Goal: Task Accomplishment & Management: Use online tool/utility

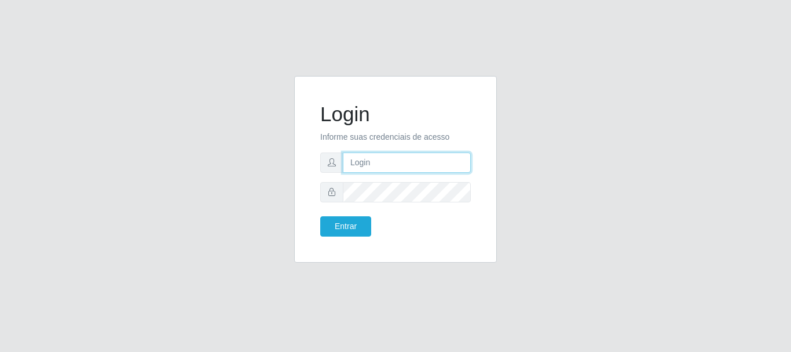
click at [418, 162] on input "text" at bounding box center [407, 162] width 128 height 20
type input "[EMAIL_ADDRESS][DOMAIN_NAME]"
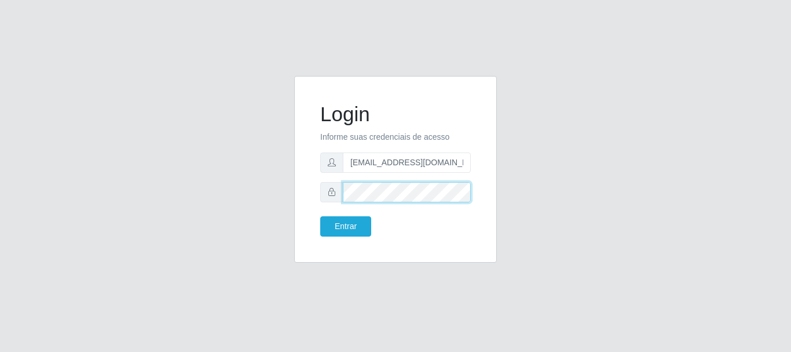
click at [320, 216] on button "Entrar" at bounding box center [345, 226] width 51 height 20
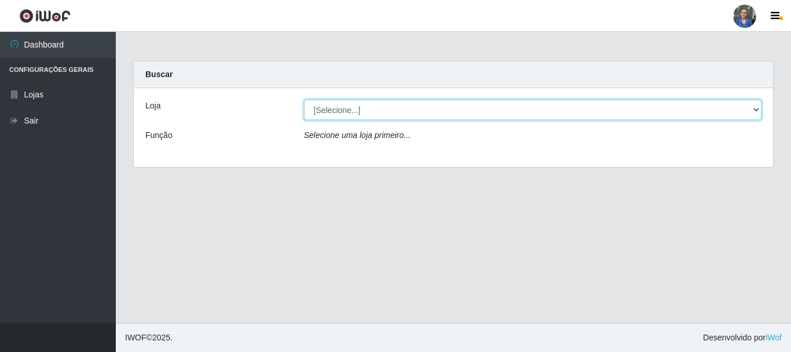
click at [482, 103] on select "[Selecione...] SuperFácil Atacado - Rodoviária" at bounding box center [533, 110] width 458 height 20
select select "400"
click at [304, 100] on select "[Selecione...] SuperFácil Atacado - Rodoviária" at bounding box center [533, 110] width 458 height 20
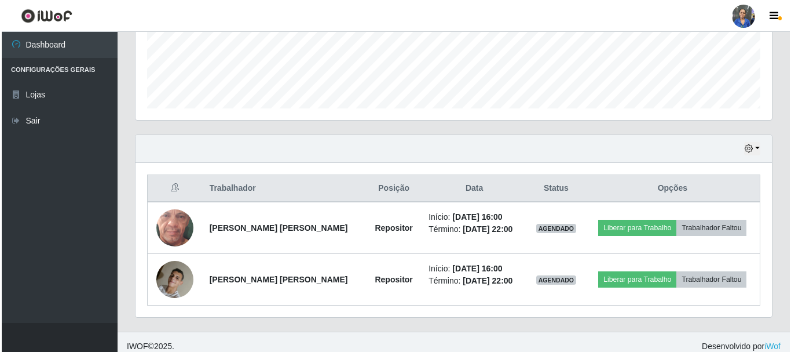
scroll to position [315, 0]
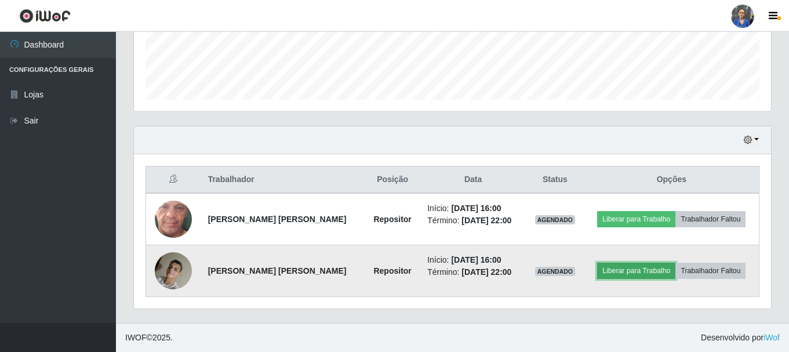
click at [648, 272] on button "Liberar para Trabalho" at bounding box center [636, 270] width 78 height 16
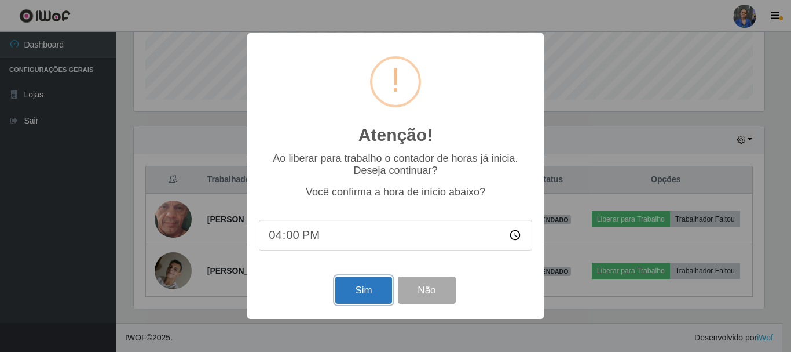
click at [348, 294] on button "Sim" at bounding box center [363, 289] width 56 height 27
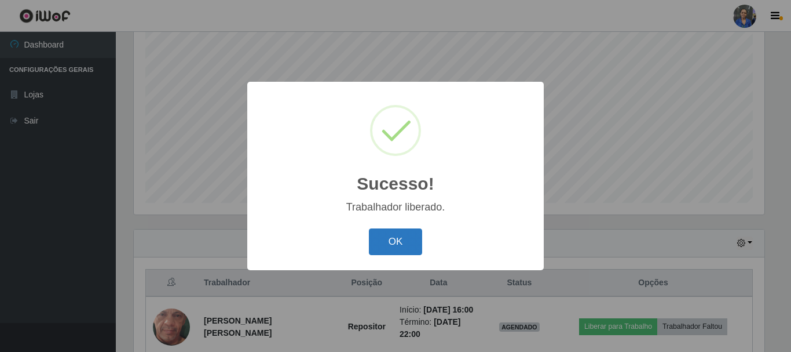
click at [396, 243] on button "OK" at bounding box center [396, 241] width 54 height 27
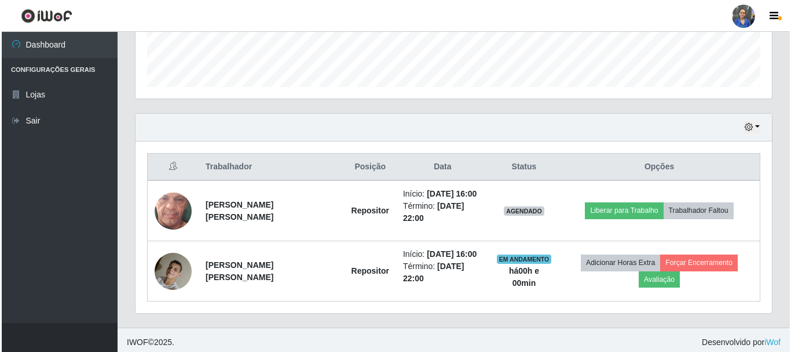
scroll to position [332, 0]
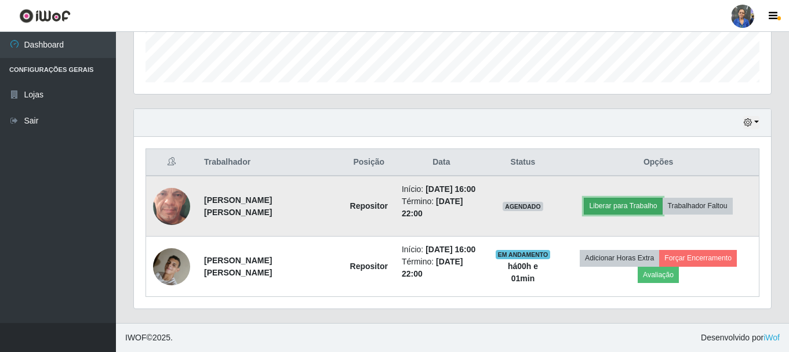
click at [602, 202] on button "Liberar para Trabalho" at bounding box center [622, 206] width 78 height 16
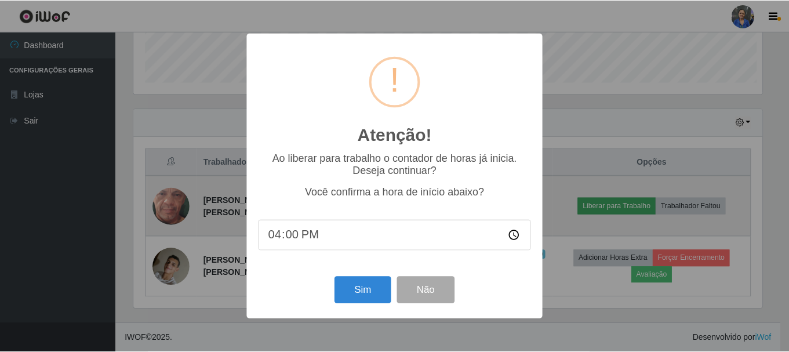
scroll to position [240, 631]
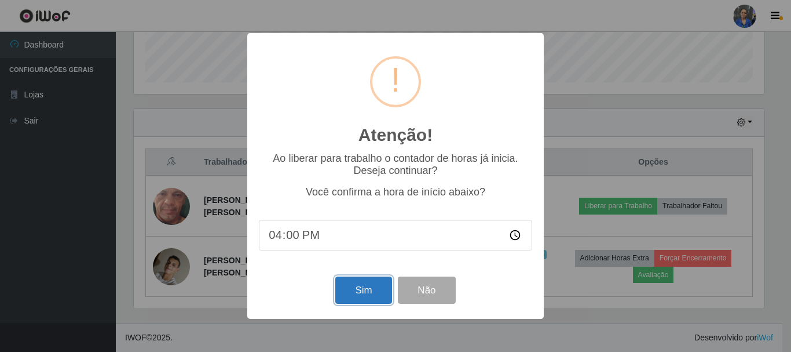
click at [353, 294] on button "Sim" at bounding box center [363, 289] width 56 height 27
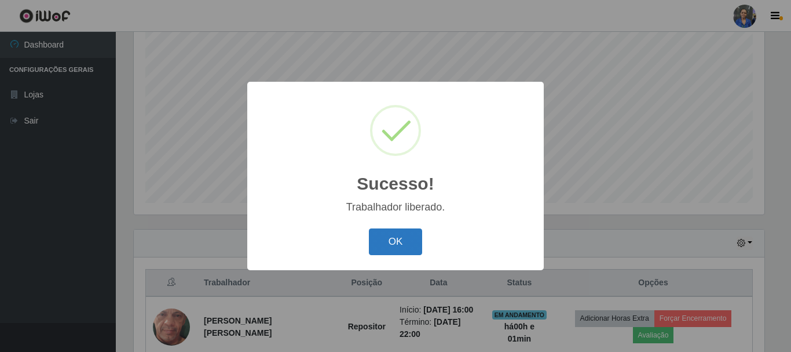
click at [375, 251] on button "OK" at bounding box center [396, 241] width 54 height 27
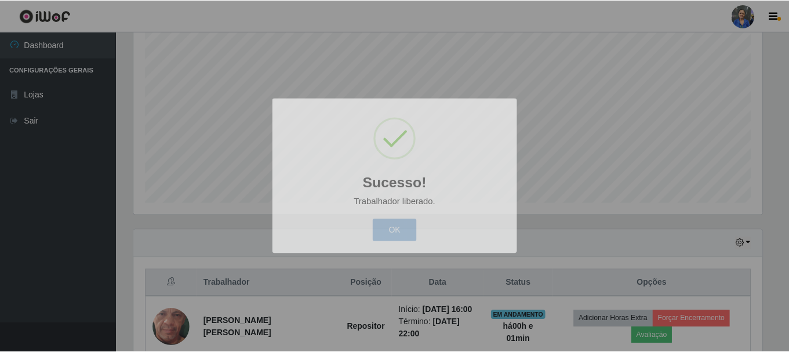
scroll to position [240, 637]
